Goal: Use online tool/utility: Utilize a website feature to perform a specific function

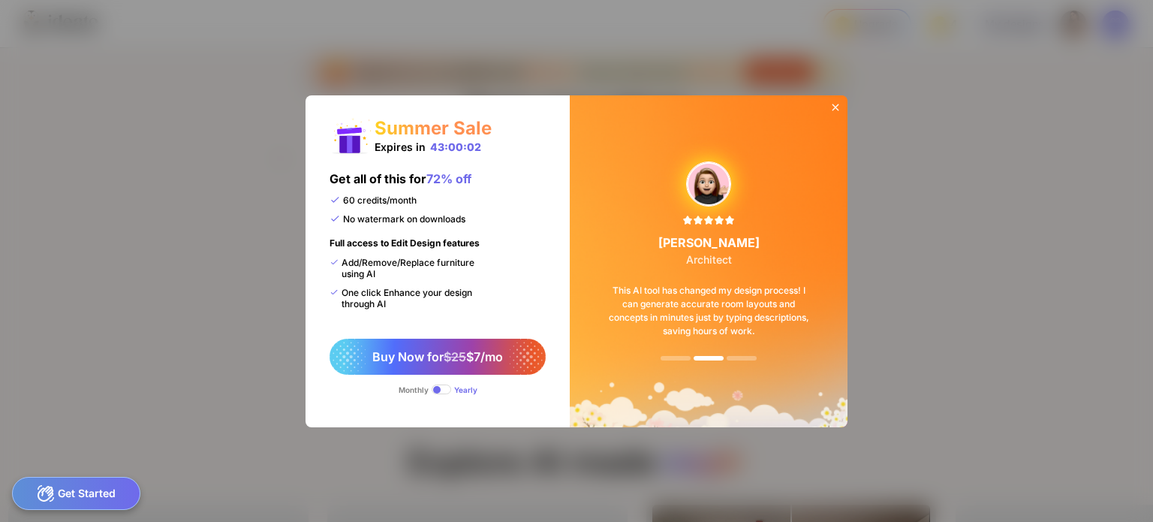
click at [833, 101] on icon at bounding box center [836, 107] width 12 height 12
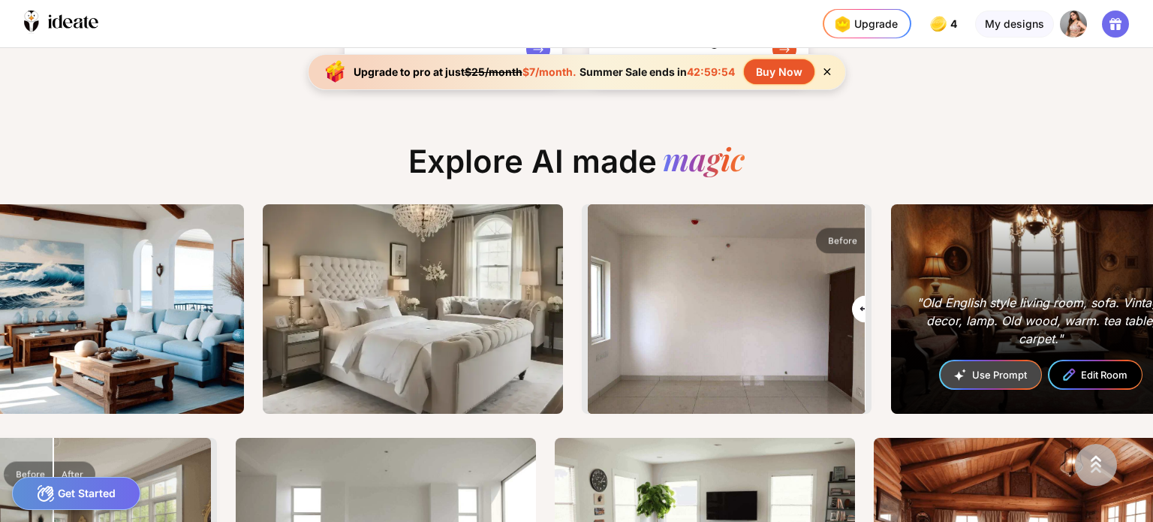
drag, startPoint x: 731, startPoint y: 312, endPoint x: 909, endPoint y: 305, distance: 178.1
type input "***"
click at [864, 306] on input "range" at bounding box center [726, 311] width 275 height 210
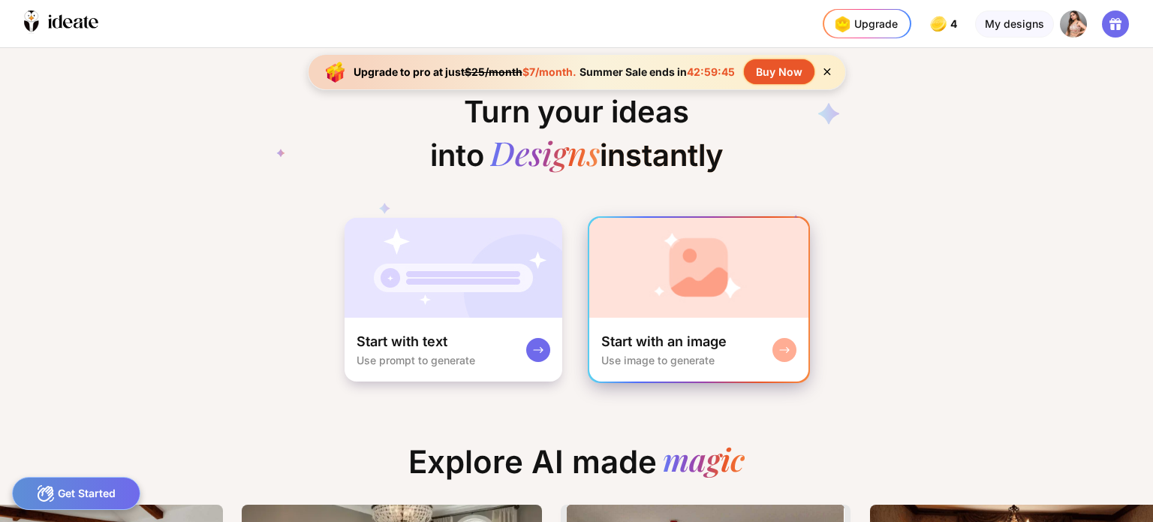
click at [757, 342] on div "Start with an image Use image to generate" at bounding box center [698, 350] width 219 height 64
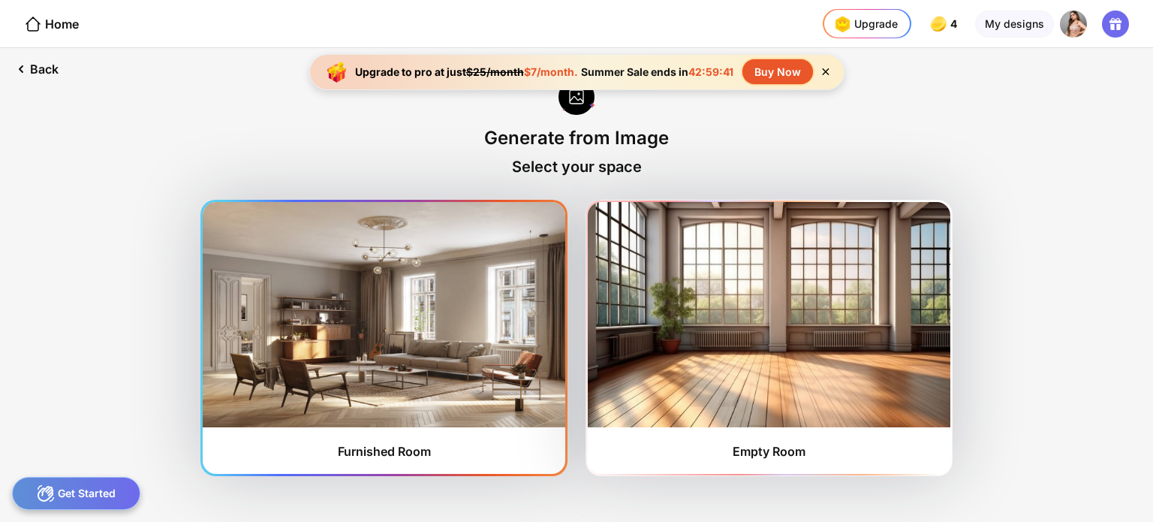
click at [459, 348] on img at bounding box center [384, 314] width 363 height 225
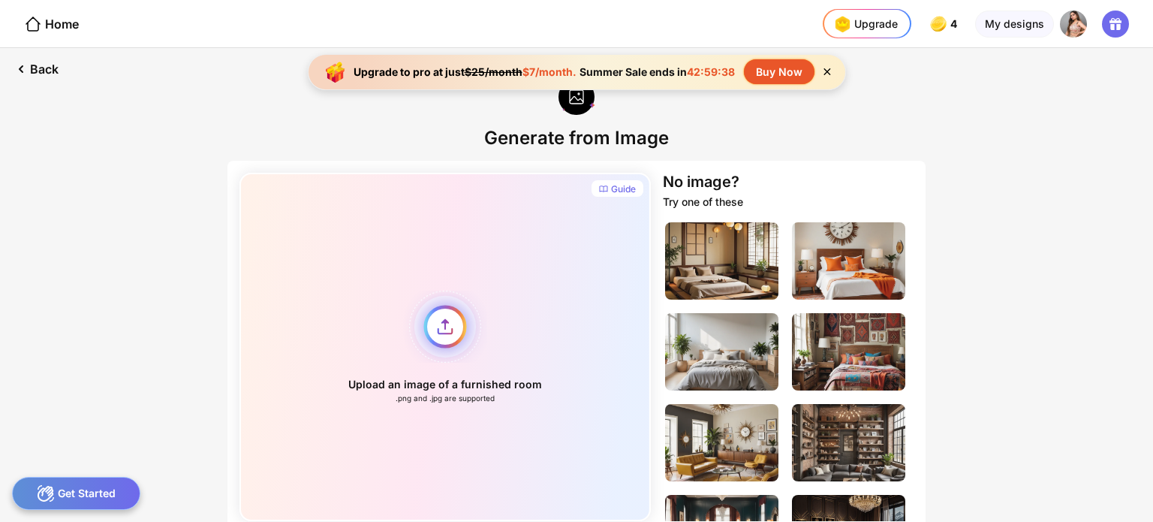
click at [442, 324] on div "Upload an image of a furnished room .png and .jpg are supported" at bounding box center [446, 347] width 412 height 348
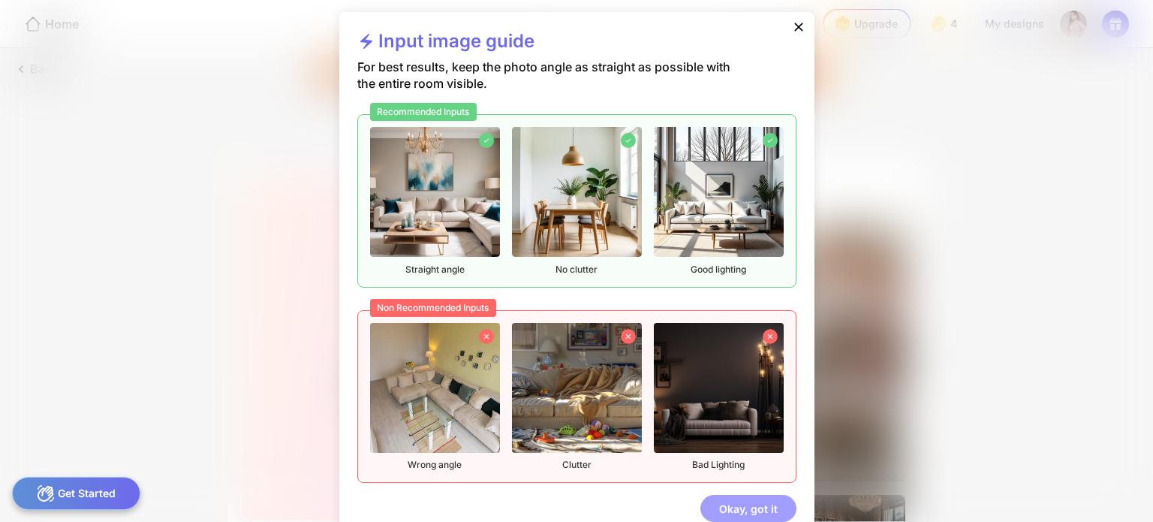
click at [760, 516] on div "Okay, got it" at bounding box center [749, 508] width 96 height 27
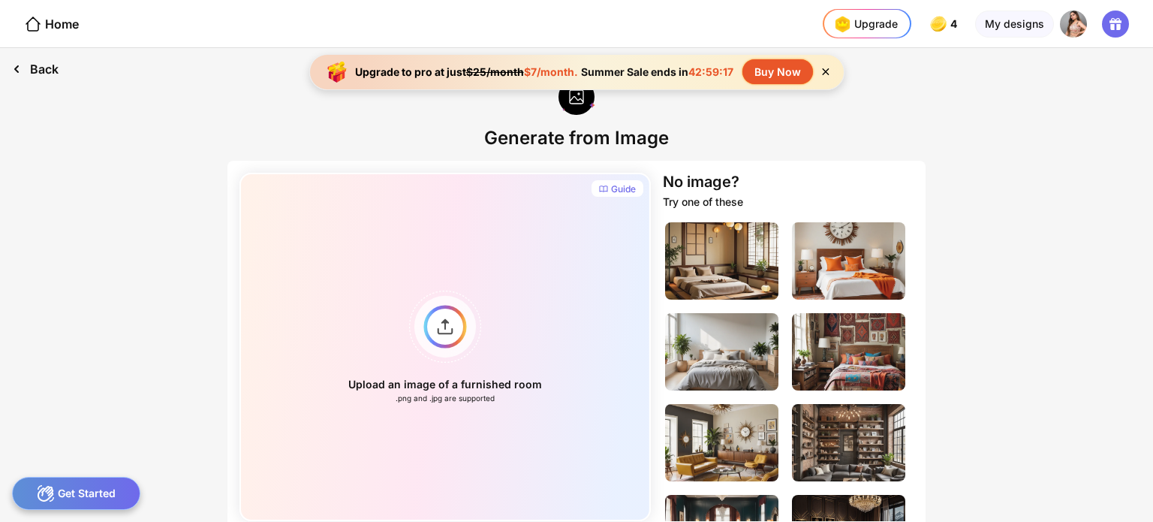
click at [38, 60] on div "Back" at bounding box center [35, 69] width 71 height 42
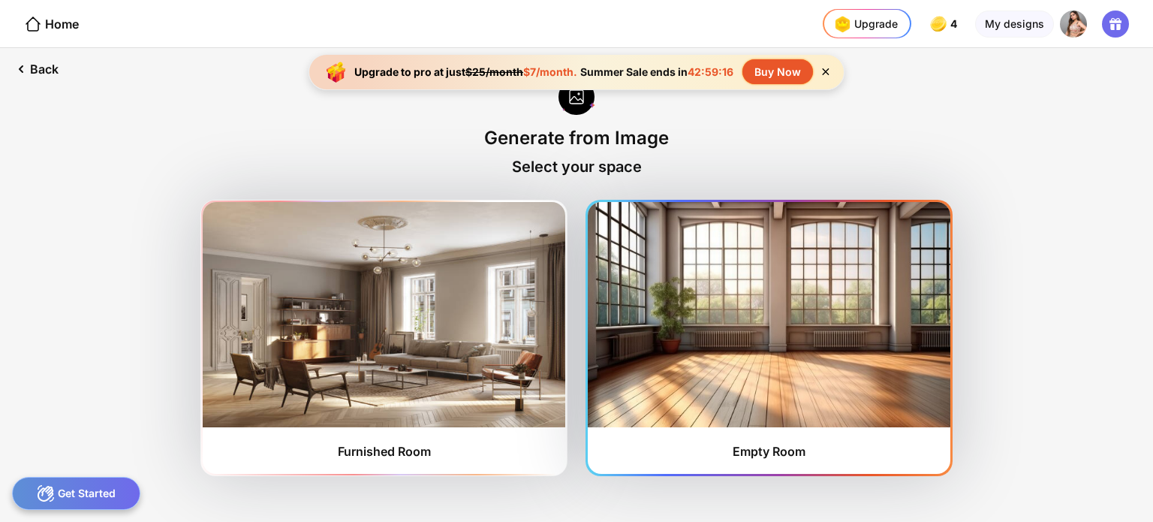
click at [787, 346] on img at bounding box center [769, 314] width 363 height 225
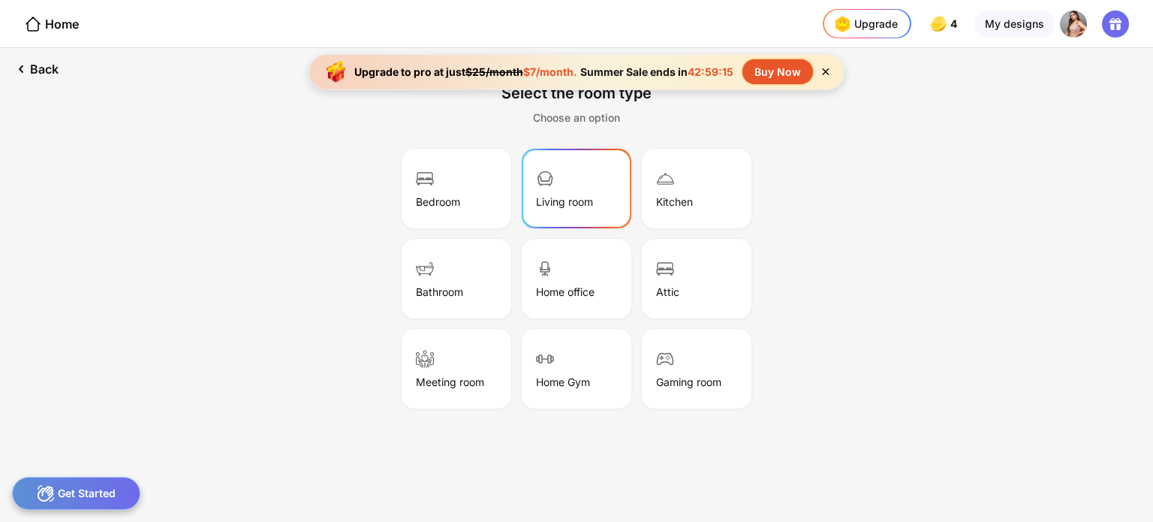
click at [558, 219] on div "Living room" at bounding box center [576, 188] width 105 height 75
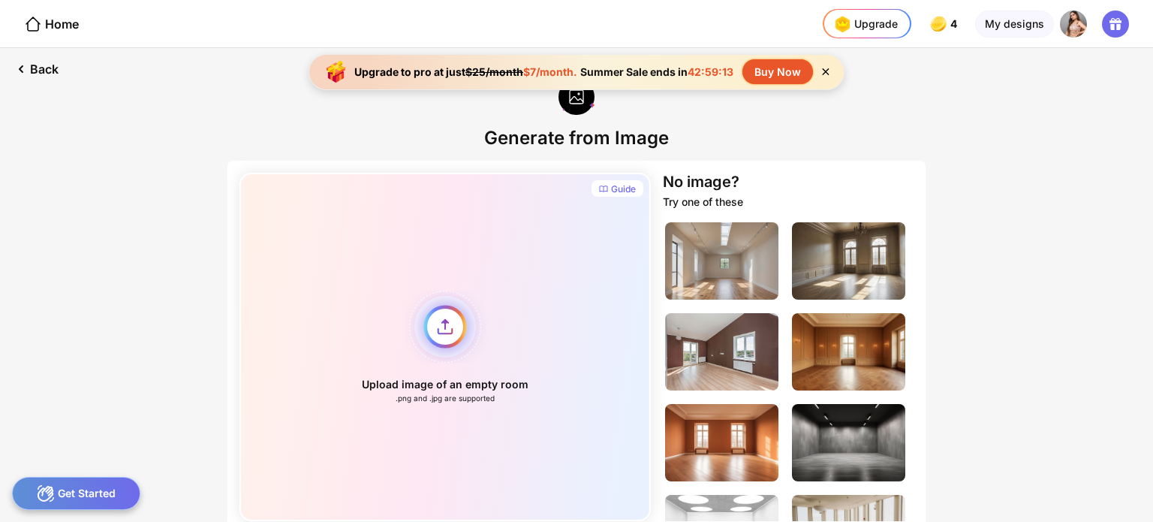
click at [439, 329] on div "Upload image of an empty room .png and .jpg are supported" at bounding box center [446, 347] width 412 height 348
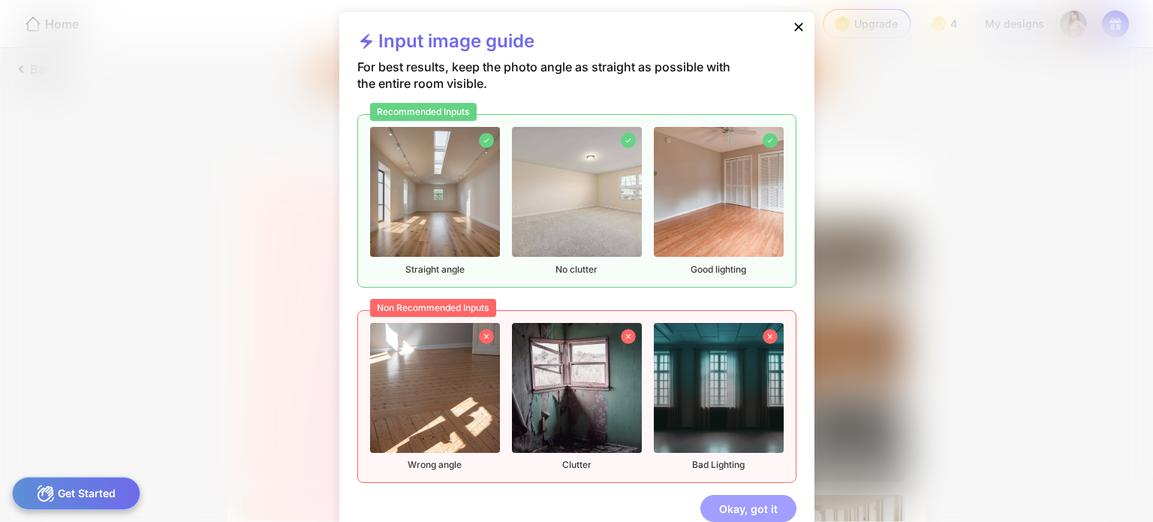
click at [712, 506] on div "Okay, got it" at bounding box center [749, 508] width 96 height 27
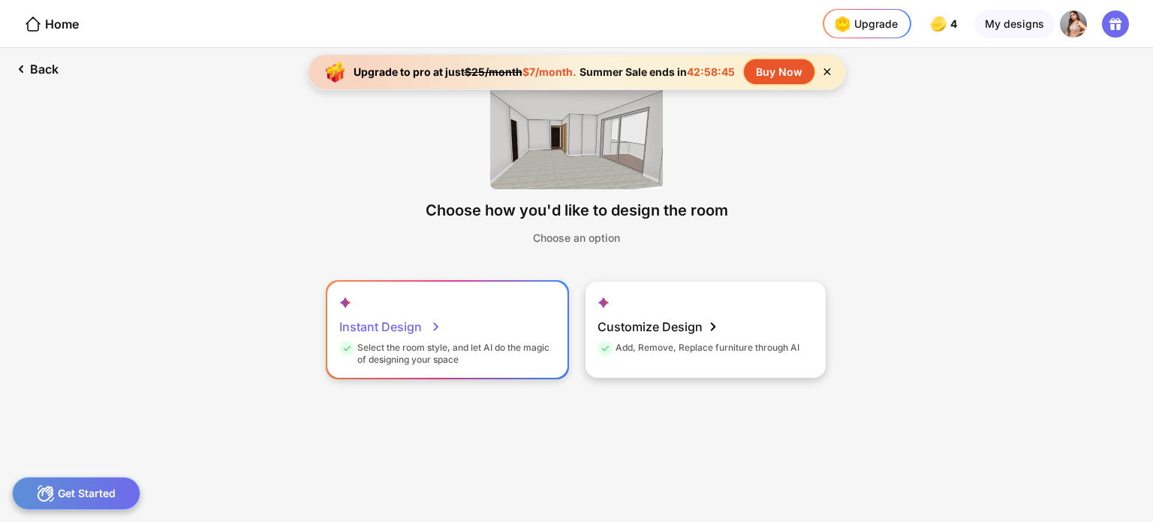
click at [437, 351] on div "Select the room style, and let AI do the magic of designing your space" at bounding box center [445, 354] width 213 height 24
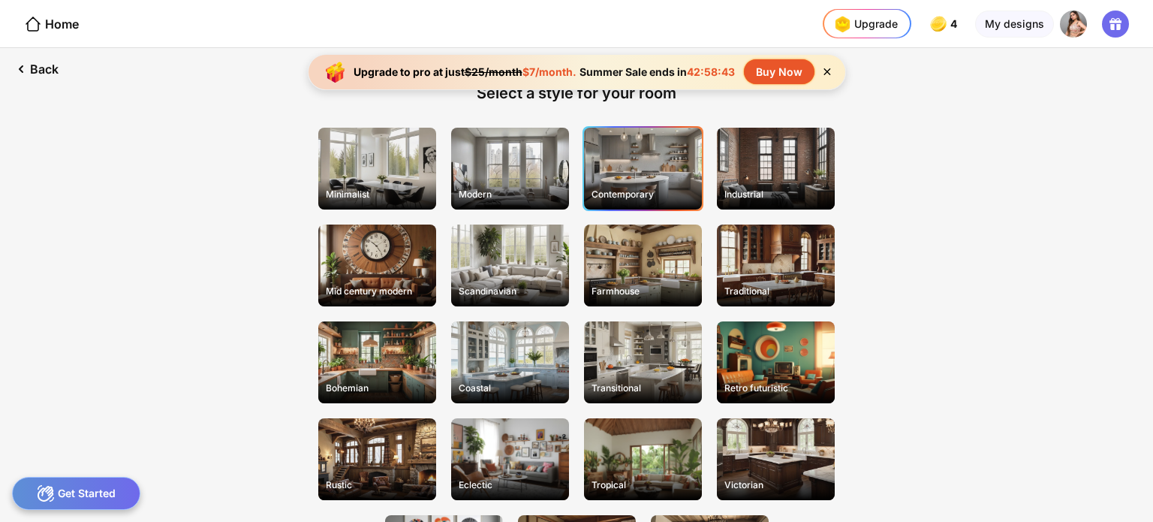
click at [684, 197] on div "Contemporary" at bounding box center [643, 193] width 115 height 23
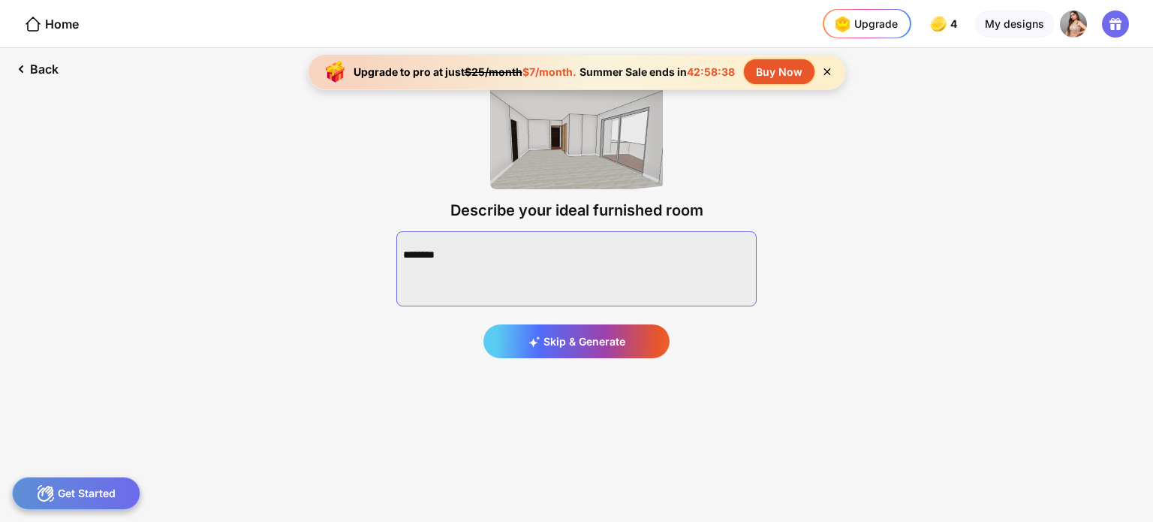
click at [517, 243] on textarea at bounding box center [577, 268] width 360 height 75
paste textarea "**********"
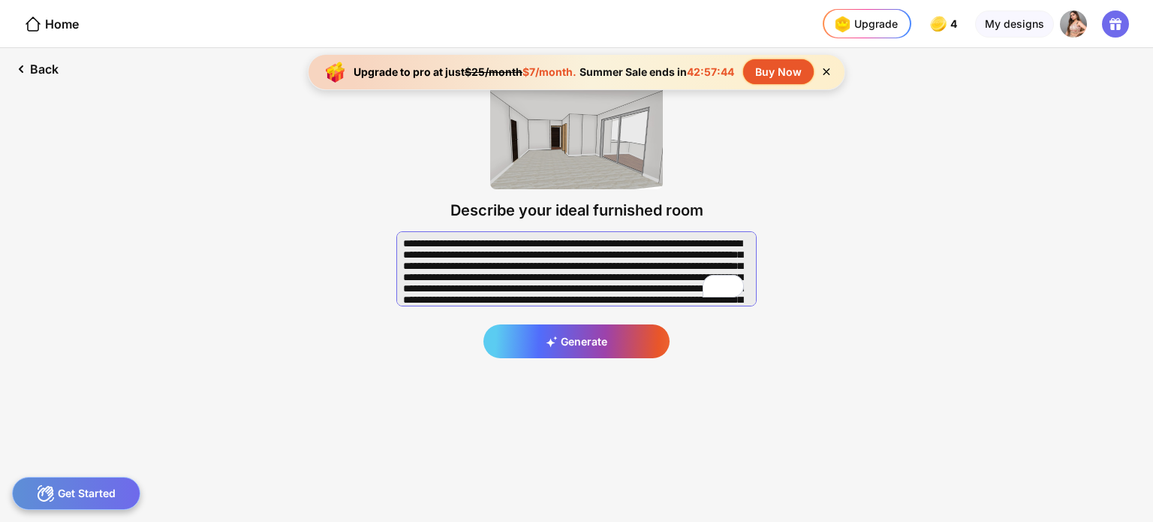
scroll to position [45, 0]
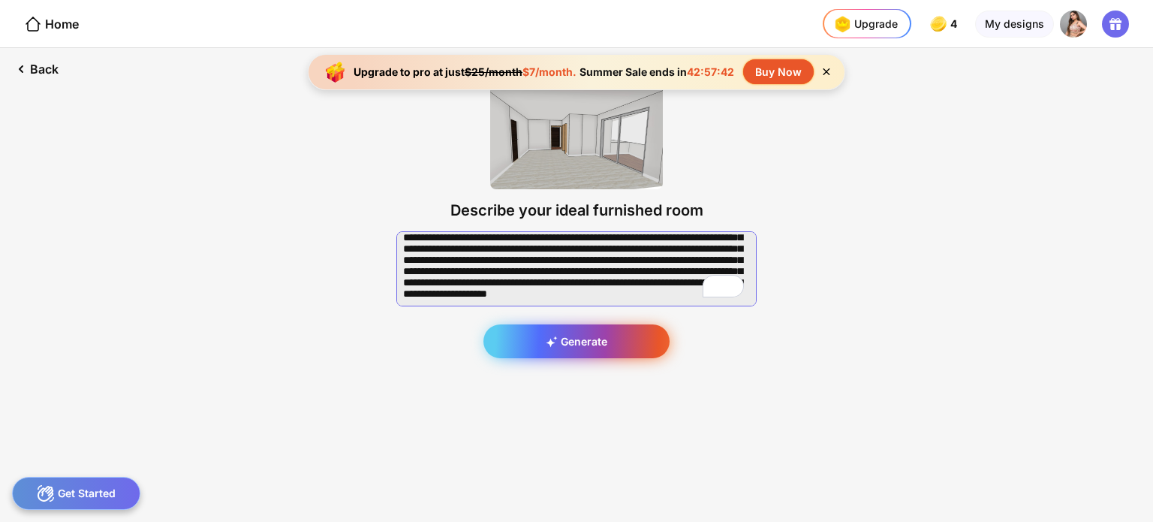
type textarea "**********"
click at [566, 337] on div "Generate" at bounding box center [577, 341] width 186 height 34
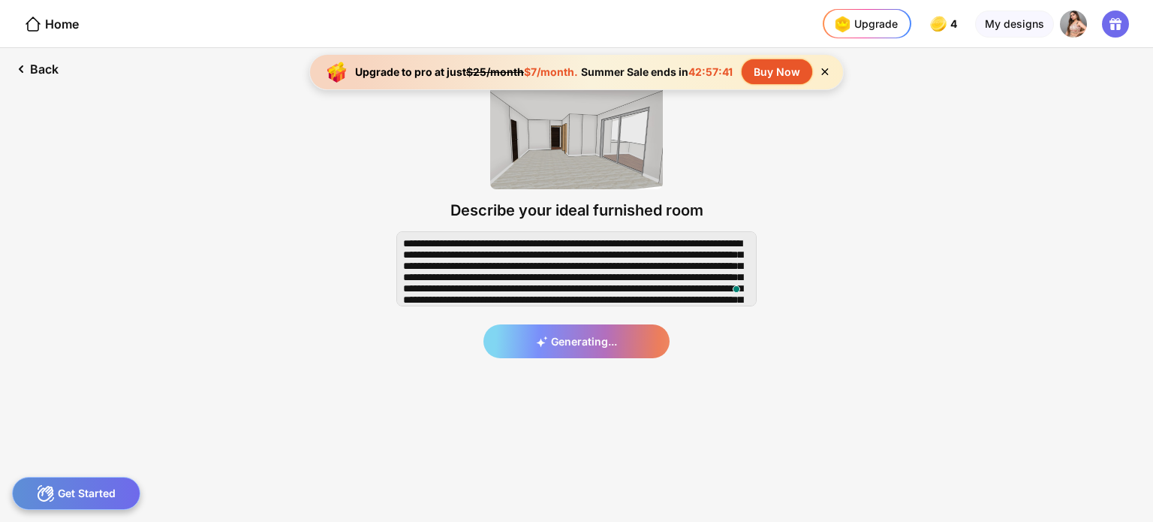
scroll to position [0, 0]
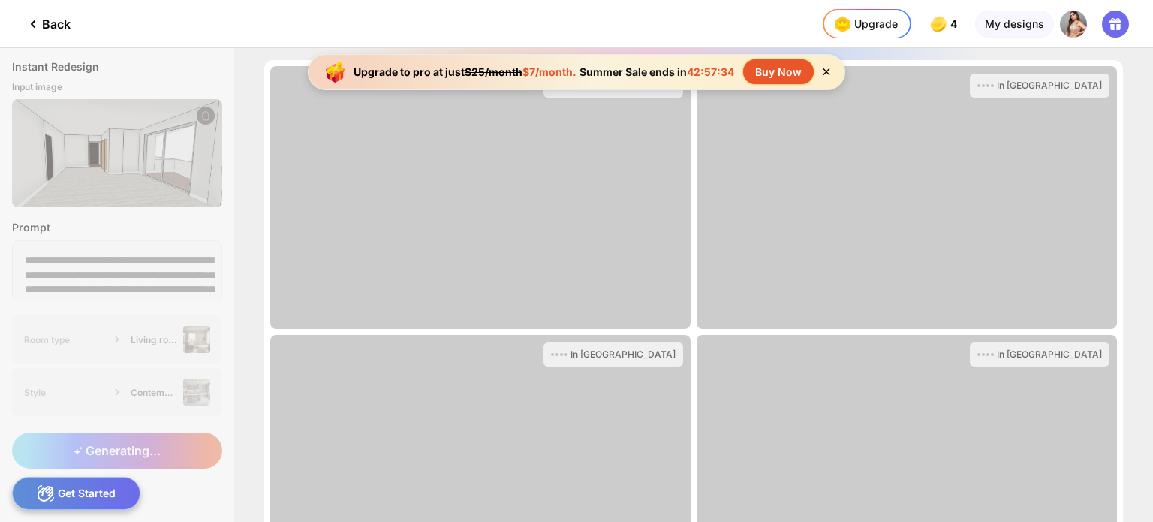
click at [827, 68] on icon at bounding box center [826, 71] width 13 height 13
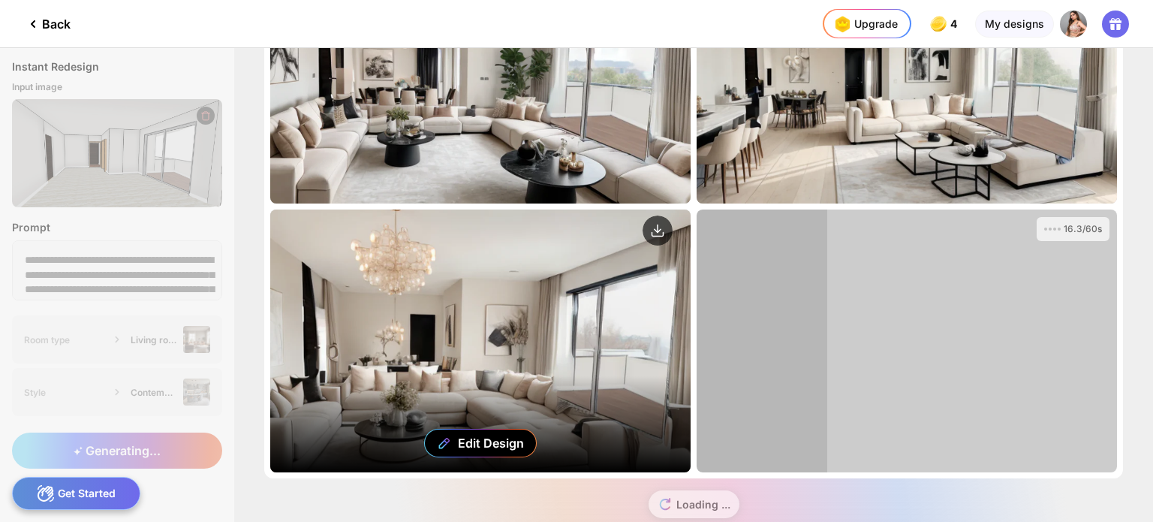
scroll to position [155, 0]
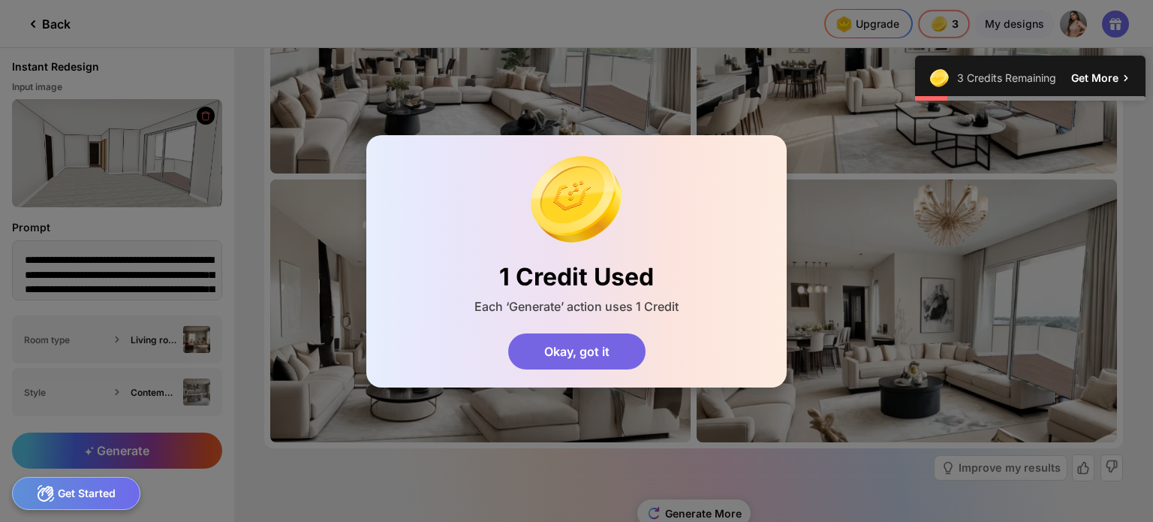
click at [587, 340] on div "Okay, got it" at bounding box center [576, 351] width 137 height 36
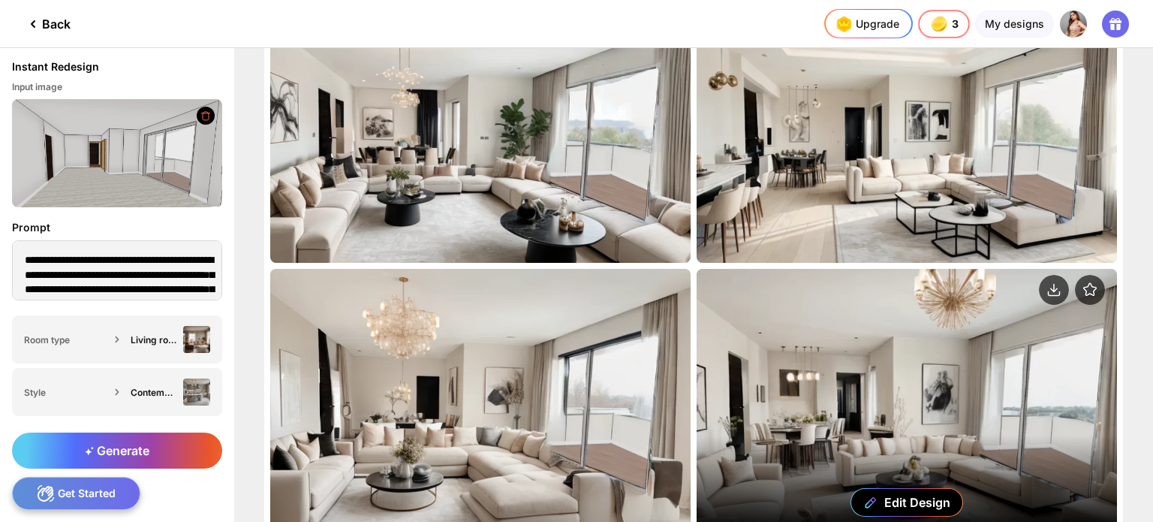
scroll to position [0, 0]
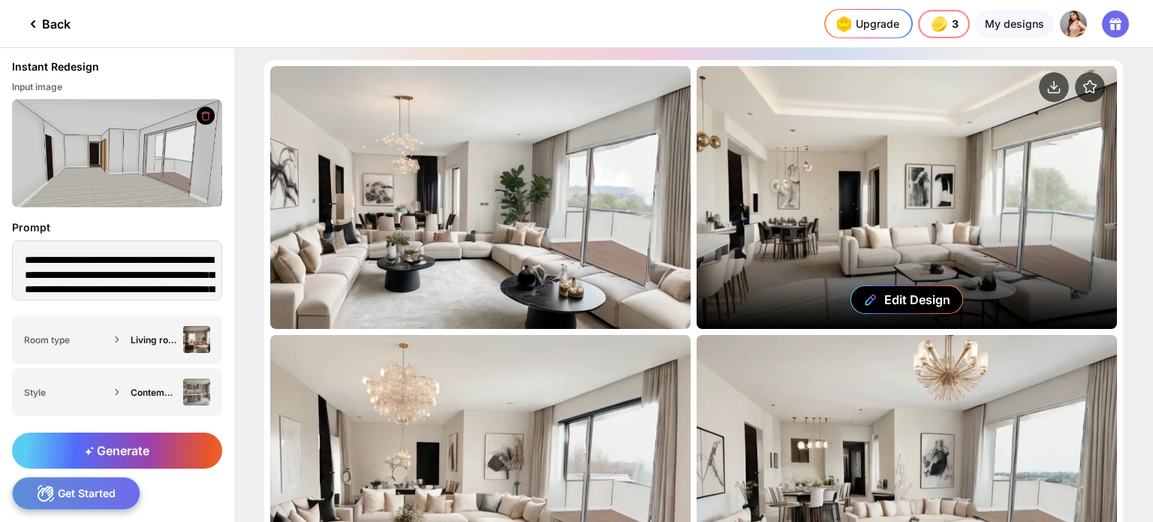
click at [956, 252] on div "Edit Design" at bounding box center [907, 197] width 421 height 263
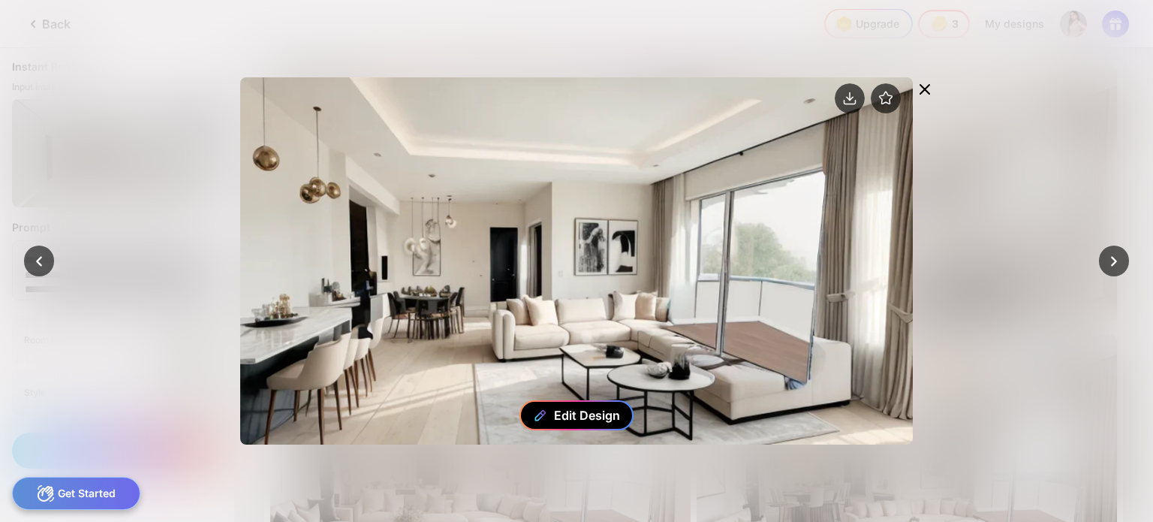
click at [570, 415] on div "Edit Design" at bounding box center [587, 415] width 66 height 15
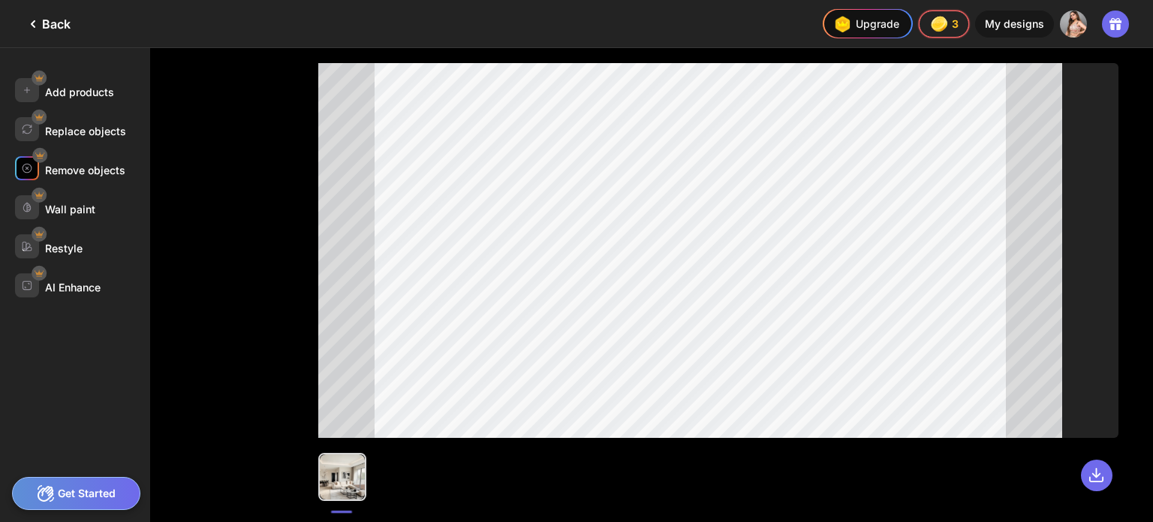
drag, startPoint x: 73, startPoint y: 128, endPoint x: 77, endPoint y: 165, distance: 37.0
click at [77, 165] on div "Add products Replace objects Remove objects Wall paint Restyle AI Enhance" at bounding box center [75, 285] width 150 height 474
click at [77, 165] on div "Remove objects" at bounding box center [85, 170] width 80 height 13
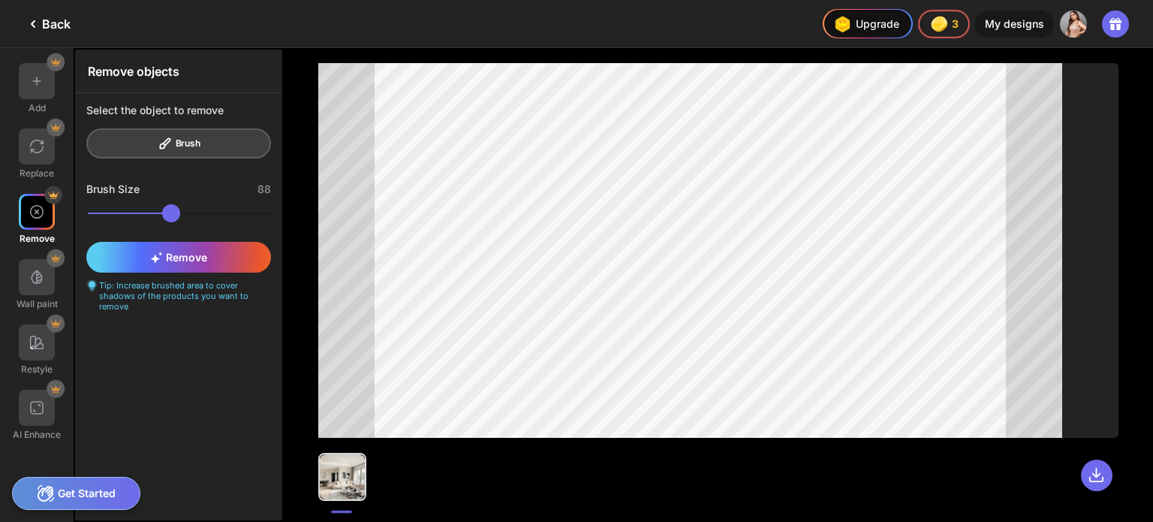
drag, startPoint x: 192, startPoint y: 215, endPoint x: 305, endPoint y: 246, distance: 116.8
type input "**"
click at [243, 222] on input "range" at bounding box center [180, 213] width 185 height 18
click at [192, 246] on div "Remove" at bounding box center [178, 257] width 185 height 31
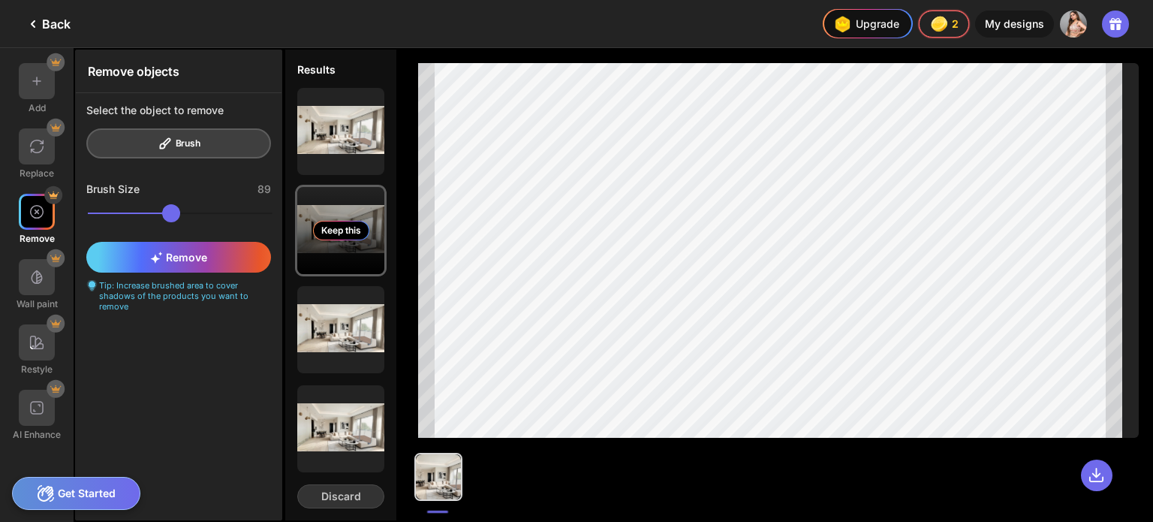
click at [364, 240] on div "Keep this" at bounding box center [340, 230] width 87 height 87
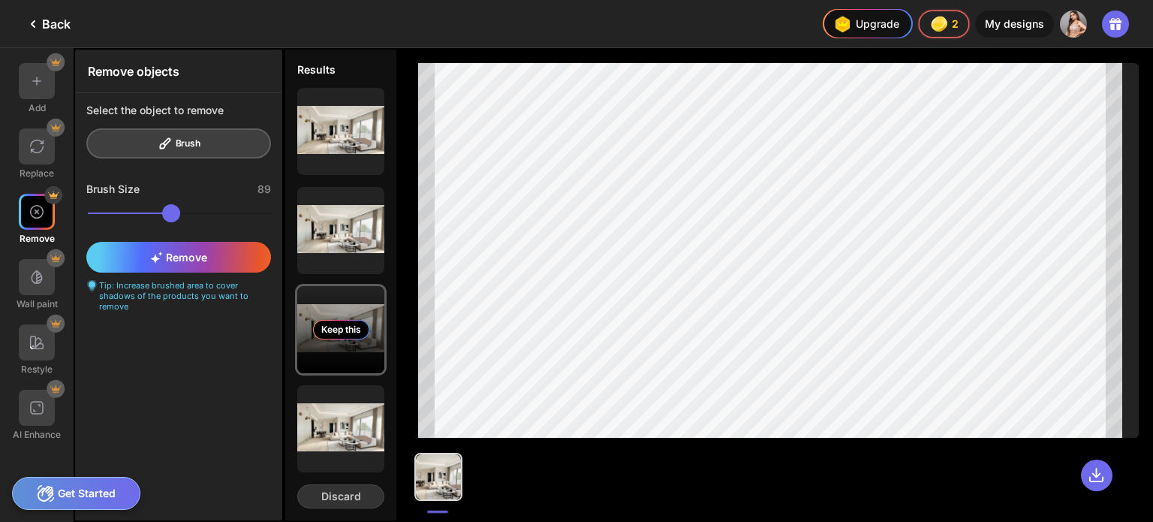
click at [366, 327] on div "Keep this" at bounding box center [341, 330] width 56 height 20
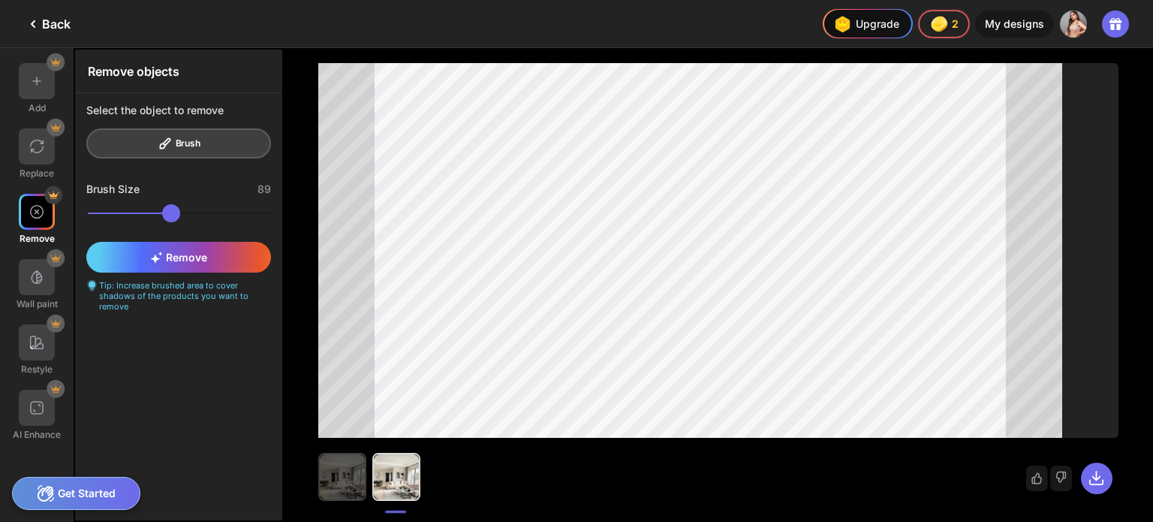
click at [366, 493] on div at bounding box center [342, 477] width 48 height 48
click at [348, 475] on div at bounding box center [342, 476] width 45 height 45
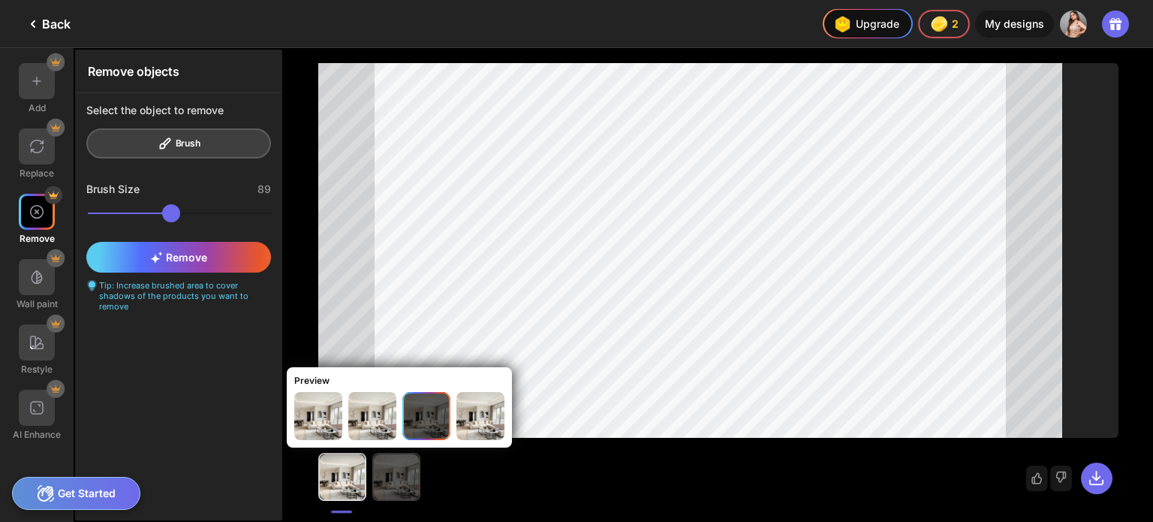
click at [391, 483] on img at bounding box center [396, 476] width 45 height 45
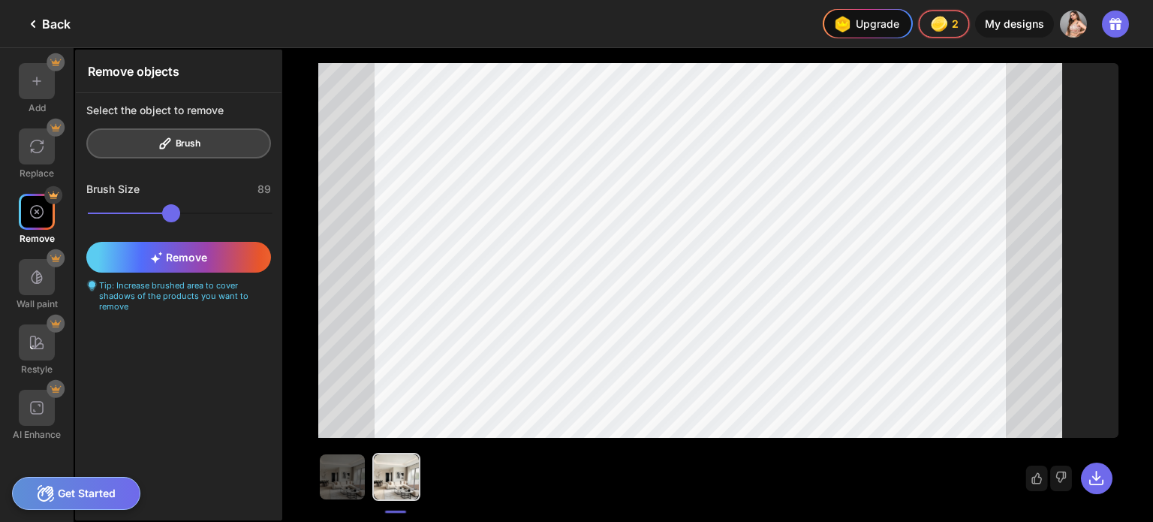
click at [36, 21] on icon at bounding box center [33, 24] width 18 height 18
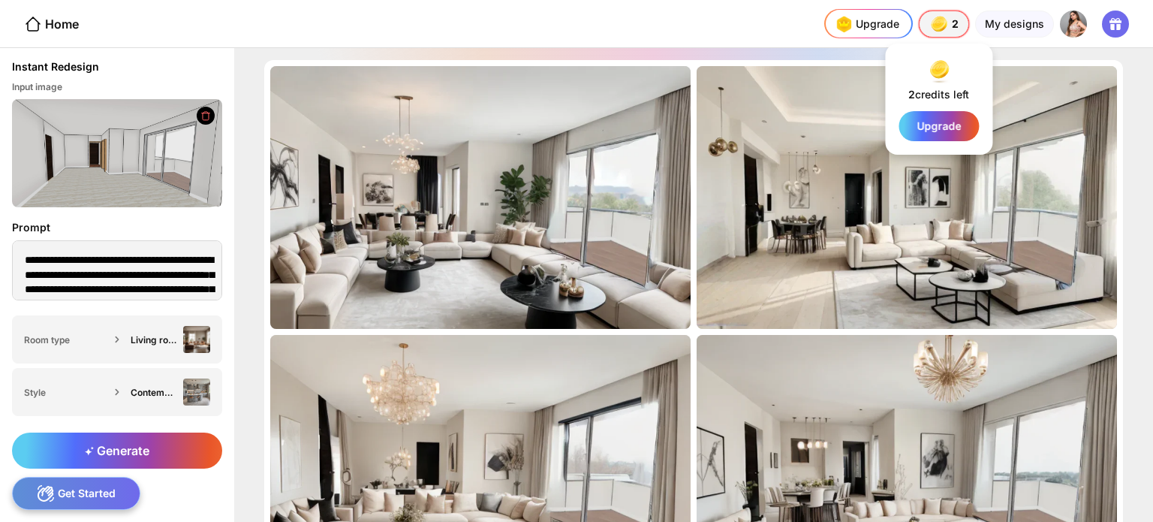
click at [943, 29] on img at bounding box center [939, 24] width 21 height 21
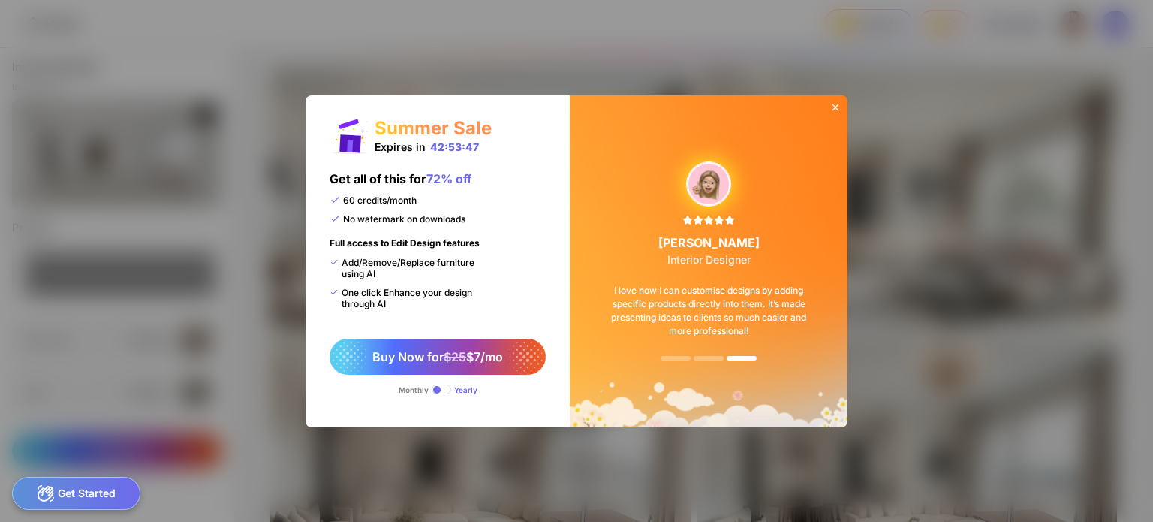
click at [841, 103] on icon at bounding box center [836, 107] width 12 height 12
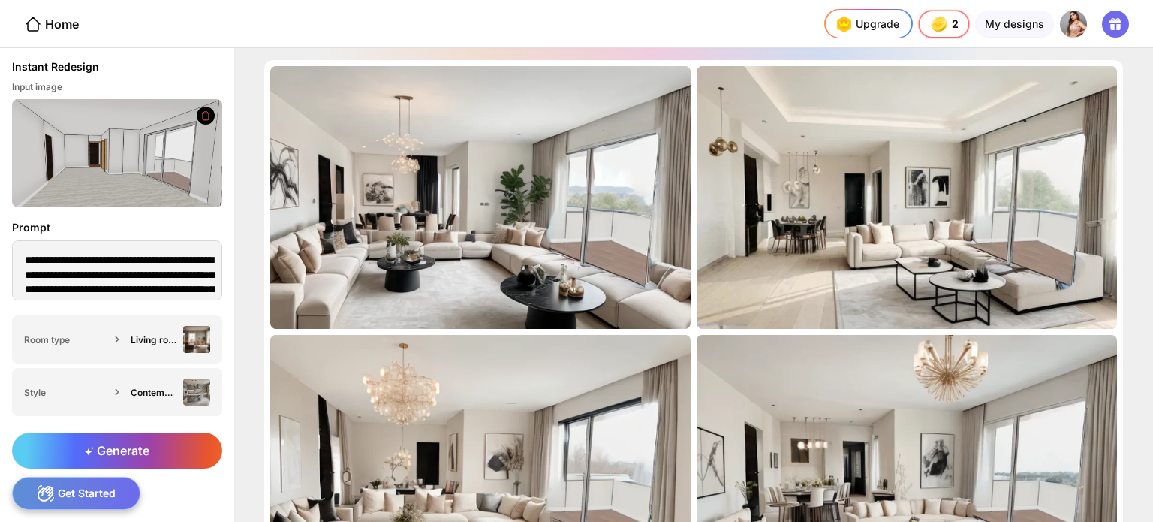
click at [38, 5] on div "Home" at bounding box center [39, 23] width 79 height 47
click at [24, 27] on icon at bounding box center [33, 24] width 18 height 18
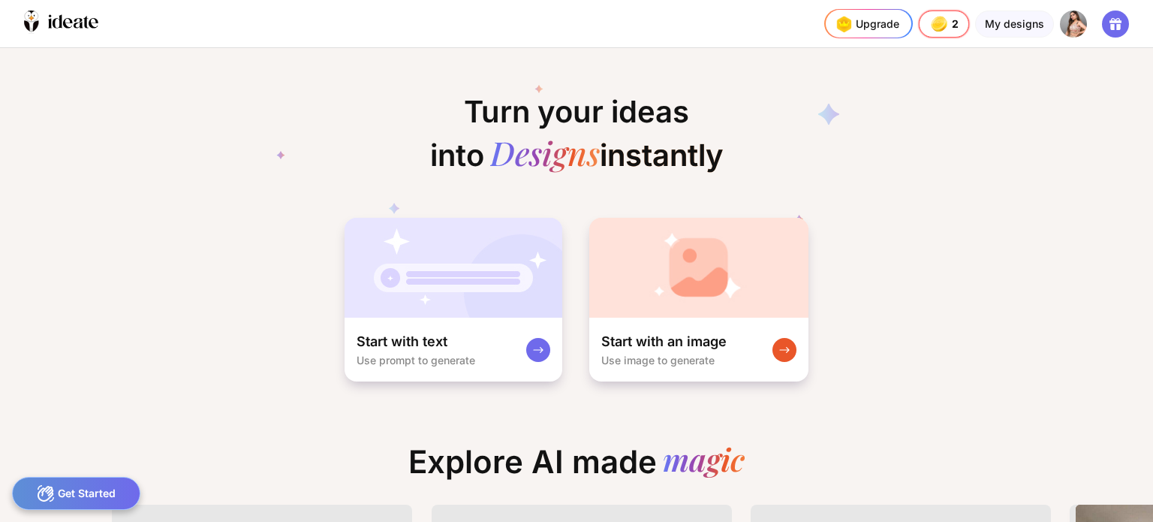
scroll to position [0, 12]
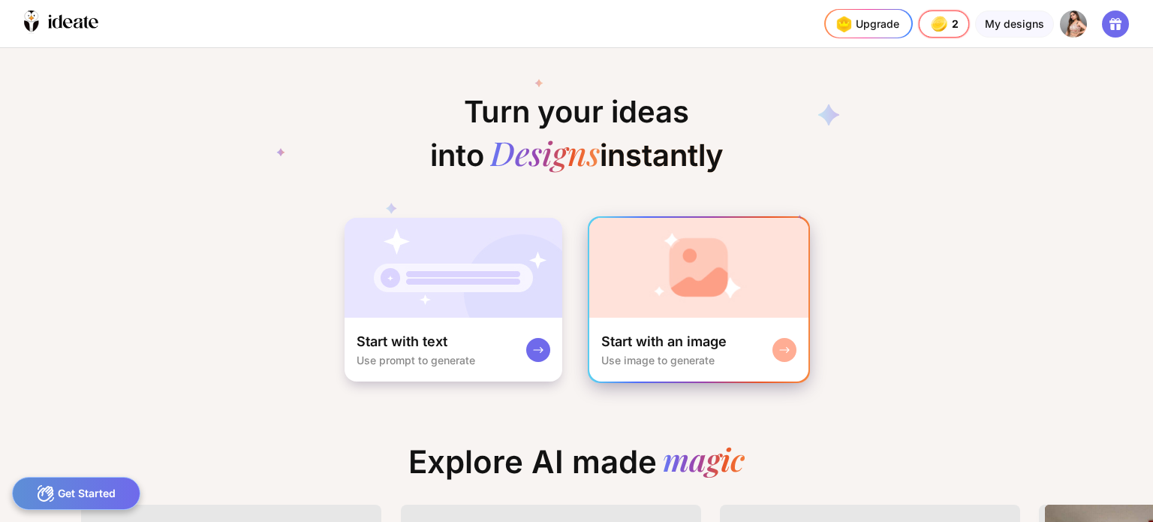
click at [685, 307] on img at bounding box center [698, 268] width 219 height 100
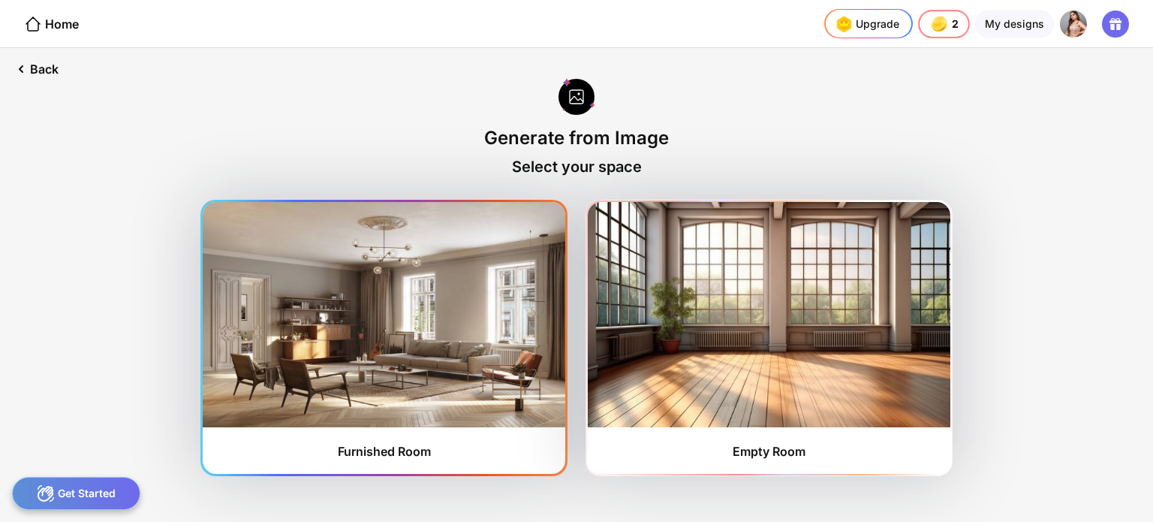
click at [409, 351] on img at bounding box center [384, 314] width 363 height 225
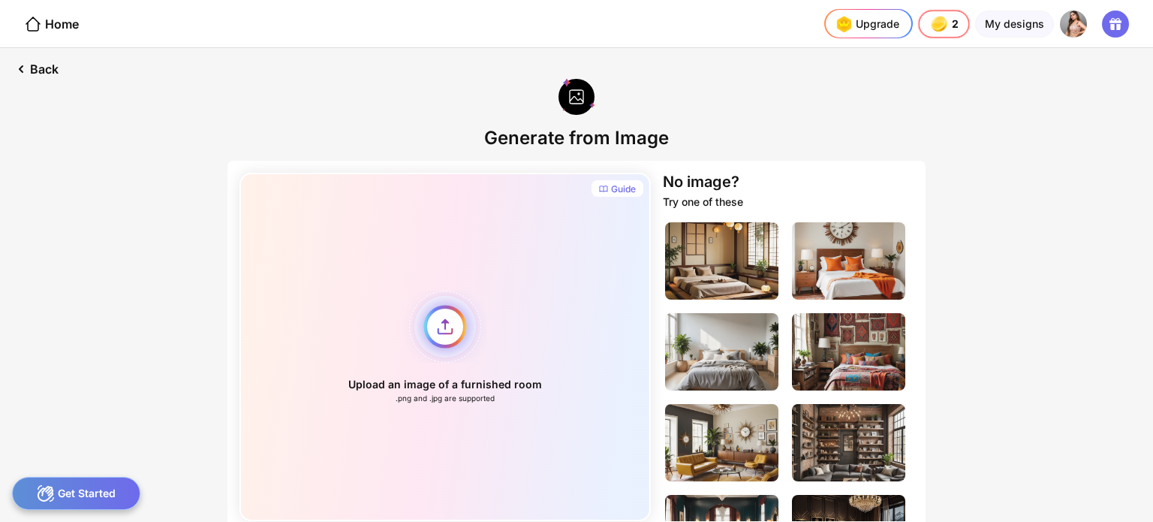
click at [445, 324] on div "Upload an image of a furnished room .png and .jpg are supported" at bounding box center [446, 347] width 412 height 348
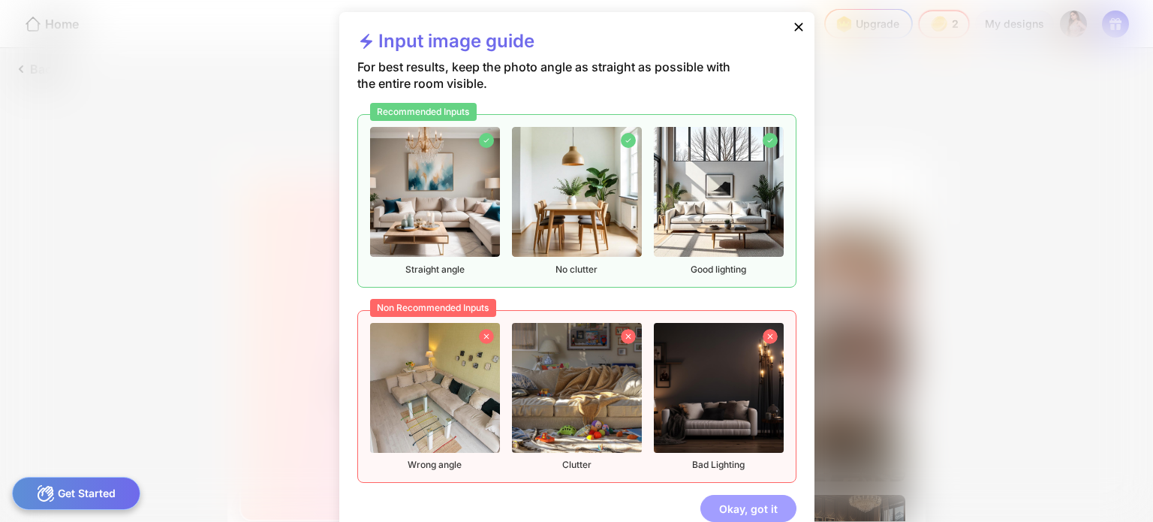
click at [762, 514] on div "Okay, got it" at bounding box center [749, 508] width 96 height 27
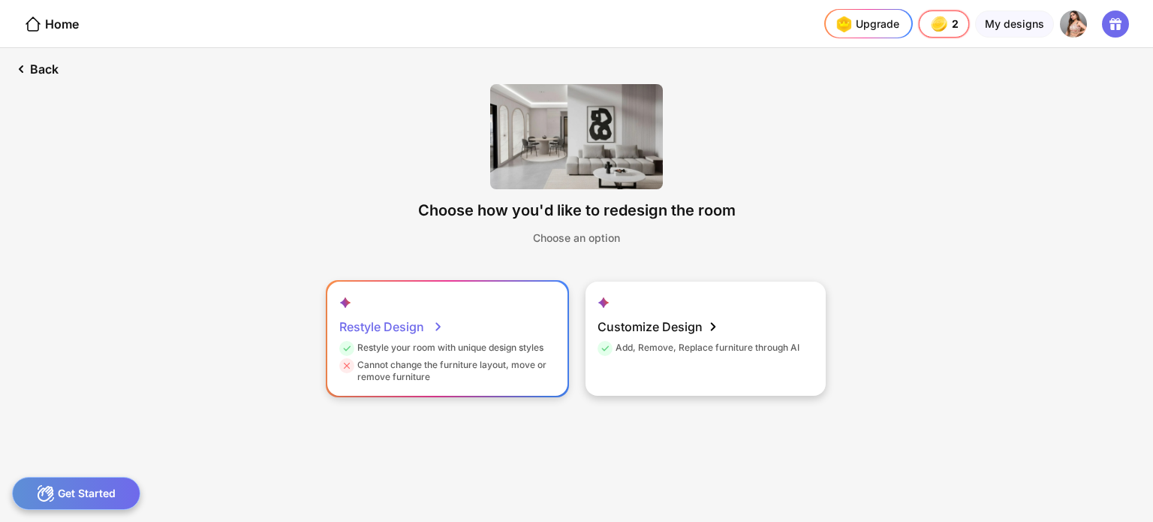
click at [524, 357] on div "Restyle your room with unique design styles" at bounding box center [441, 350] width 204 height 17
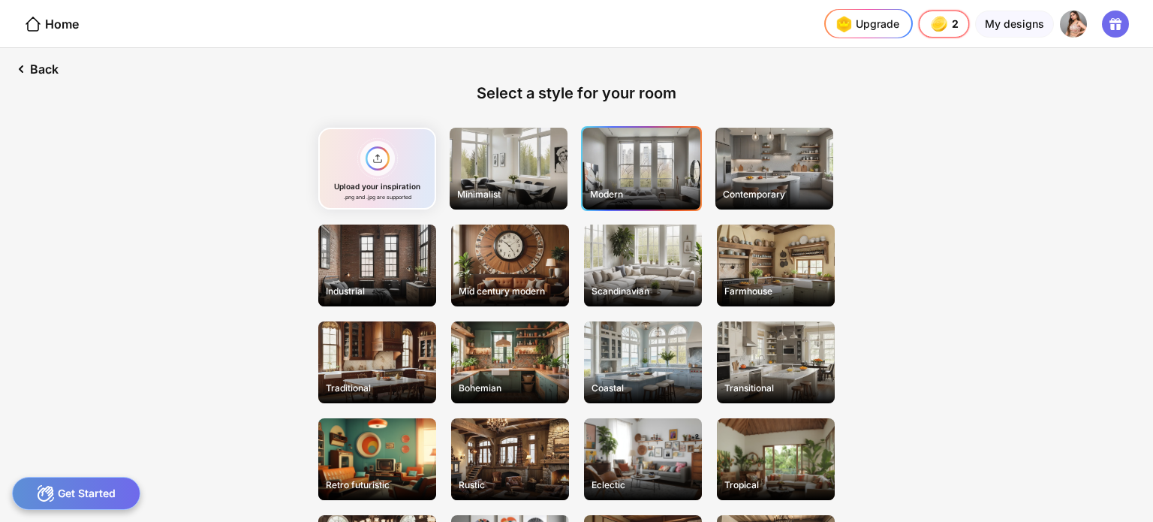
click at [635, 172] on div "Modern" at bounding box center [642, 169] width 118 height 82
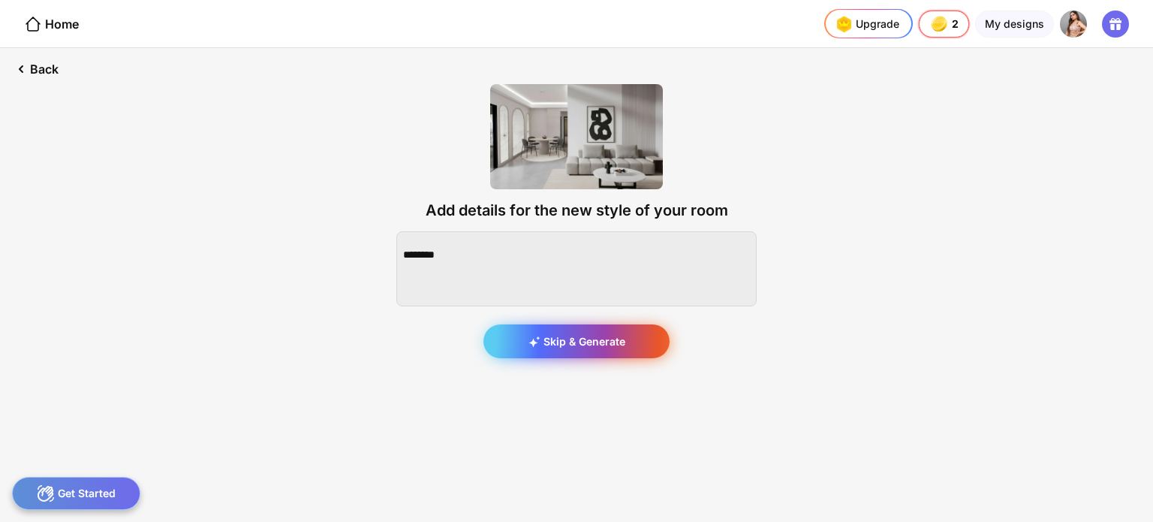
click at [587, 341] on div "Skip & Generate" at bounding box center [577, 341] width 186 height 34
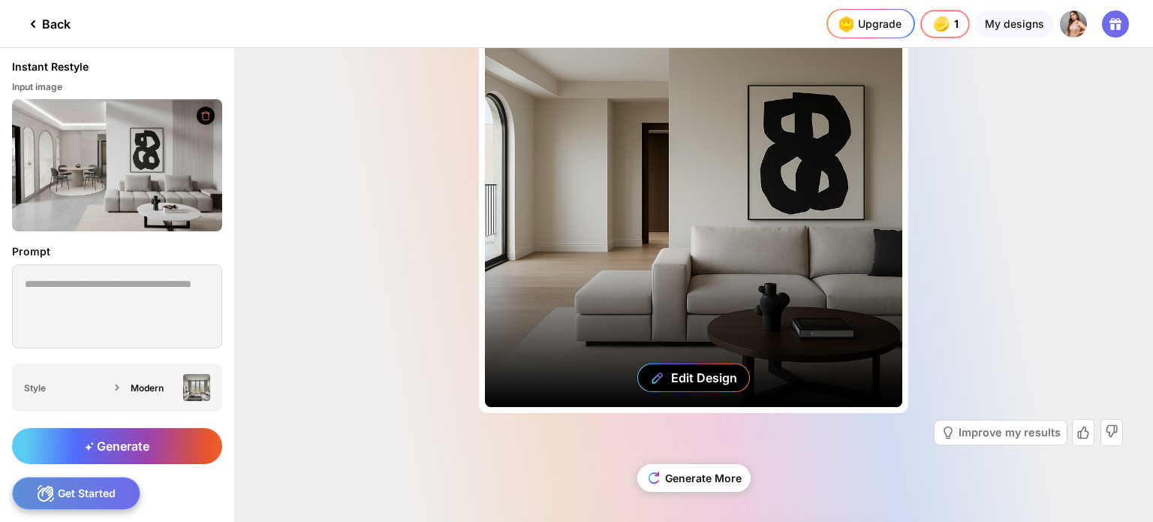
scroll to position [80, 0]
